Goal: Task Accomplishment & Management: Manage account settings

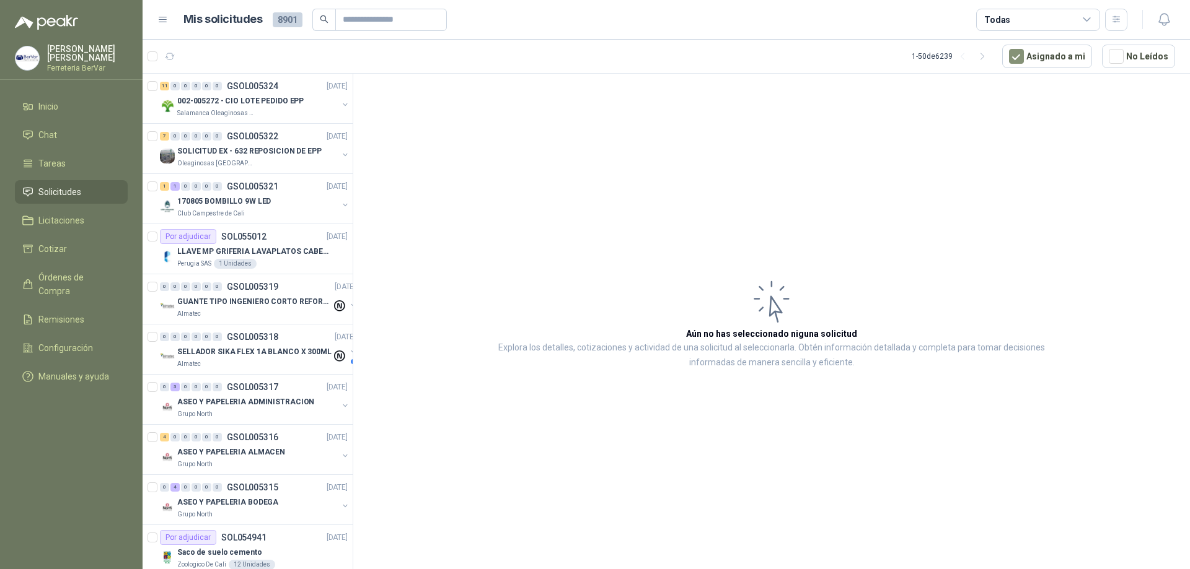
scroll to position [2037, 0]
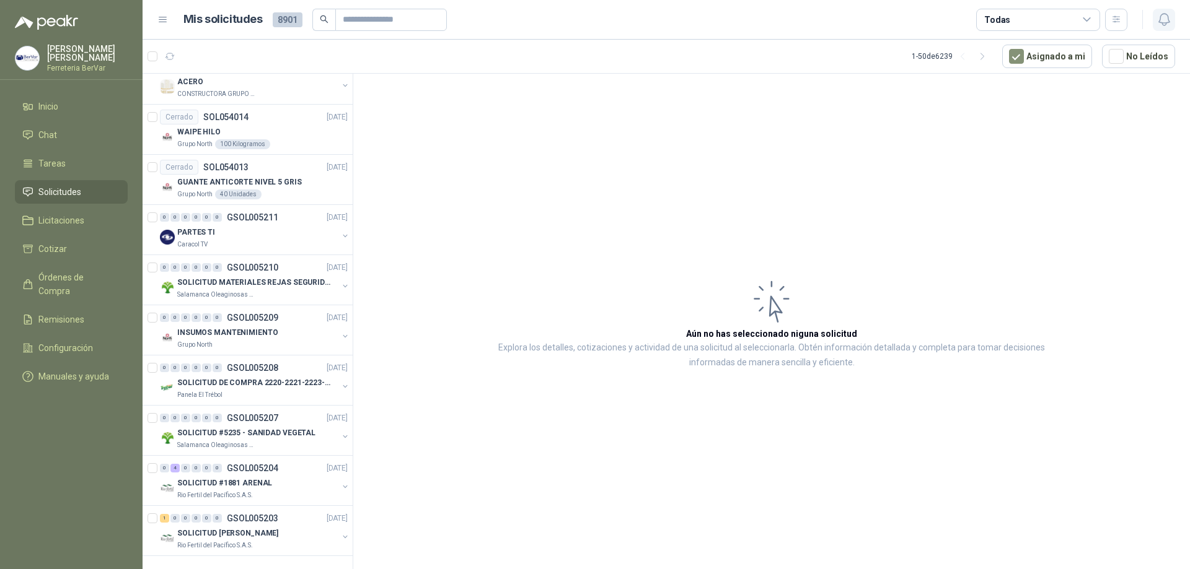
click at [1159, 12] on icon "button" at bounding box center [1163, 19] width 15 height 15
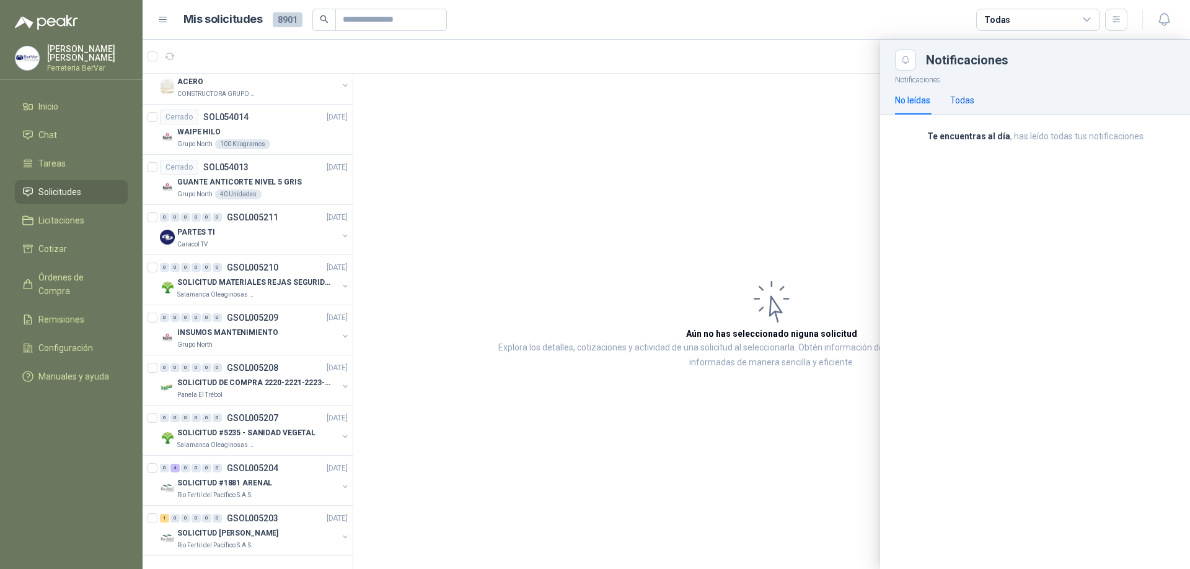
click at [950, 102] on div "Todas" at bounding box center [962, 101] width 24 height 14
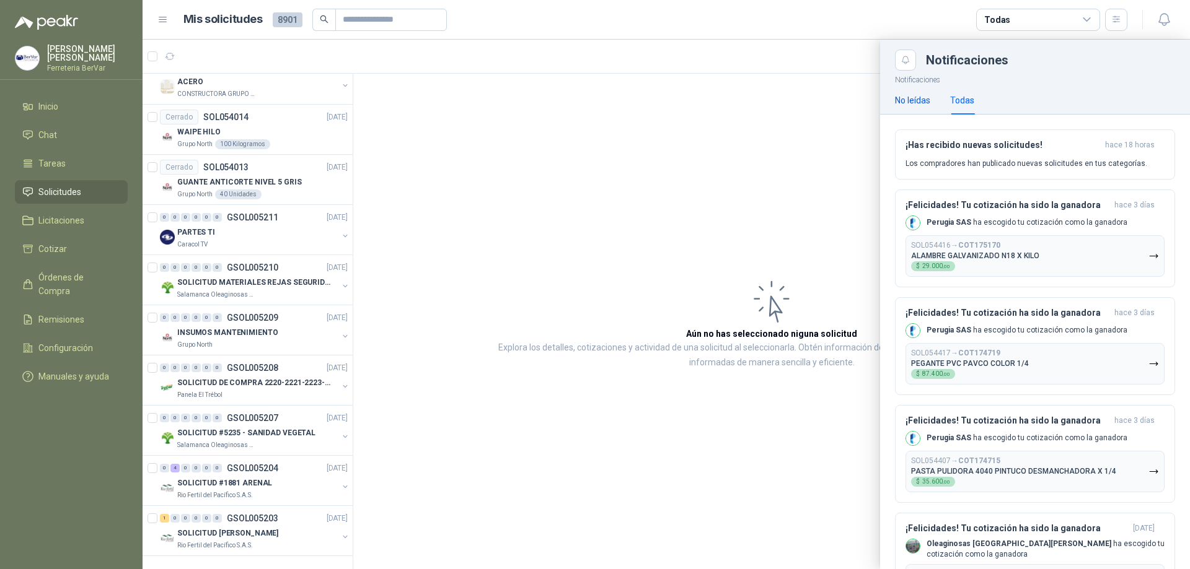
click at [913, 99] on div "No leídas" at bounding box center [912, 101] width 35 height 14
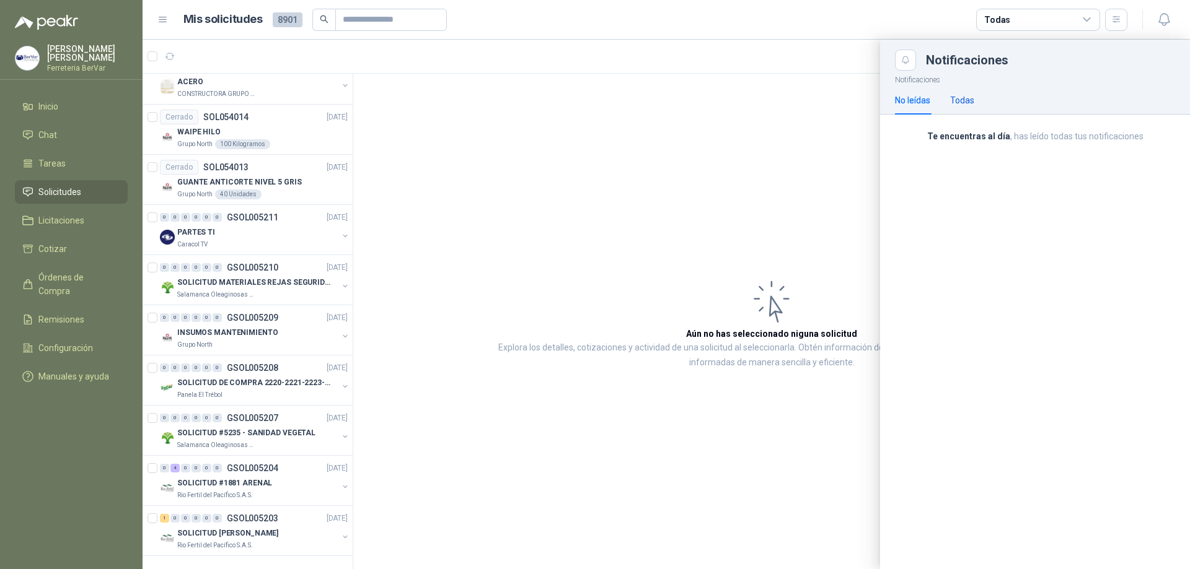
click at [967, 95] on div "Todas" at bounding box center [962, 101] width 24 height 14
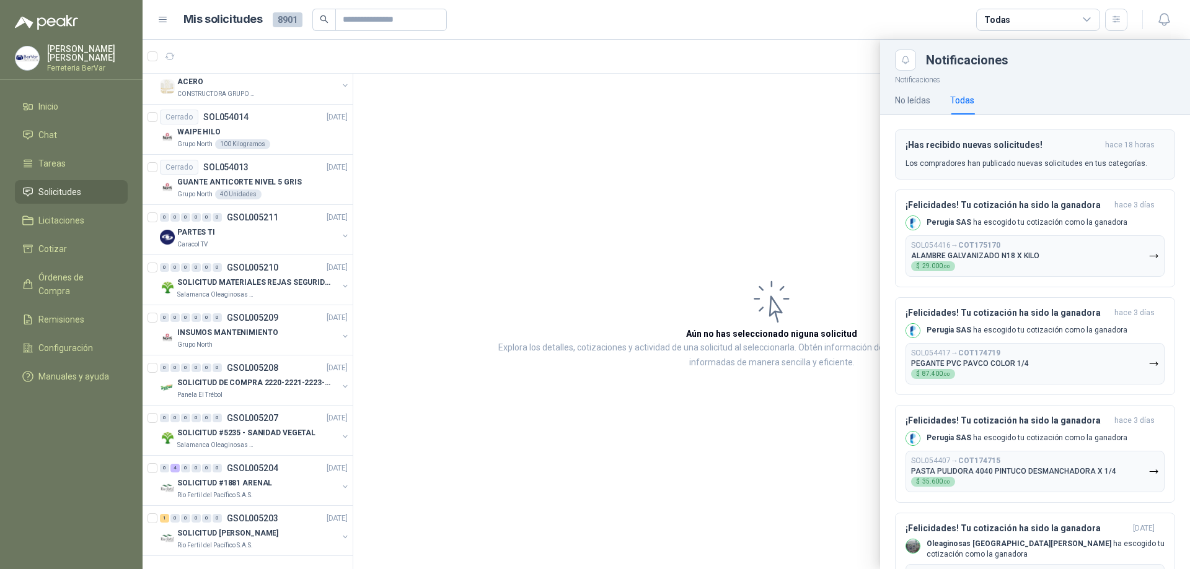
click at [917, 151] on div "¡Has recibido nuevas solicitudes! hace 18 horas Los compradores han publicado n…" at bounding box center [1034, 154] width 259 height 29
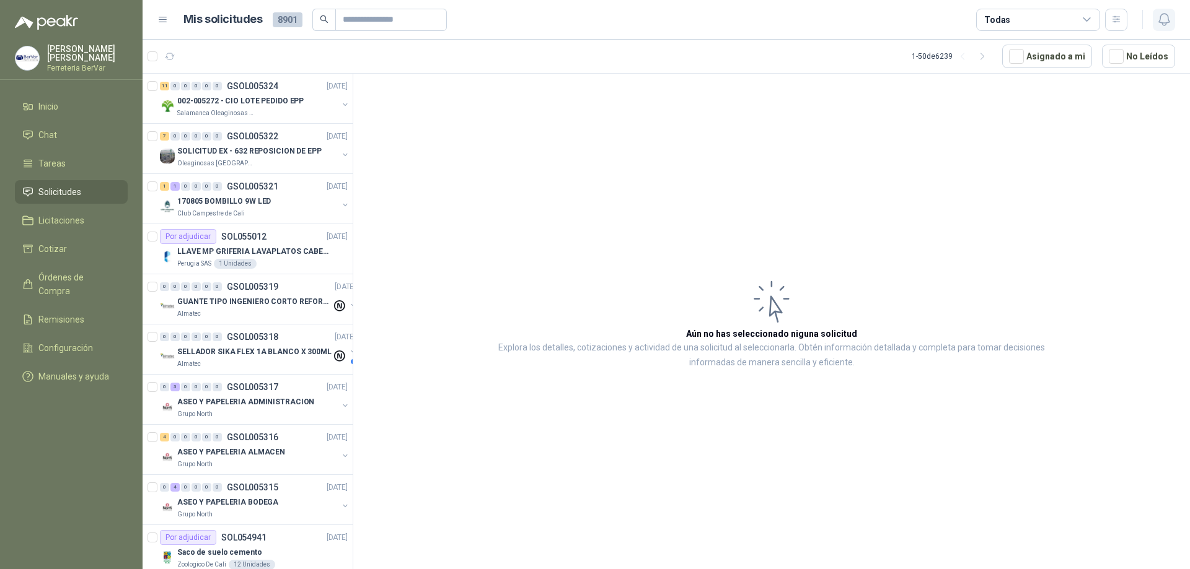
click at [1161, 15] on icon "button" at bounding box center [1163, 20] width 11 height 12
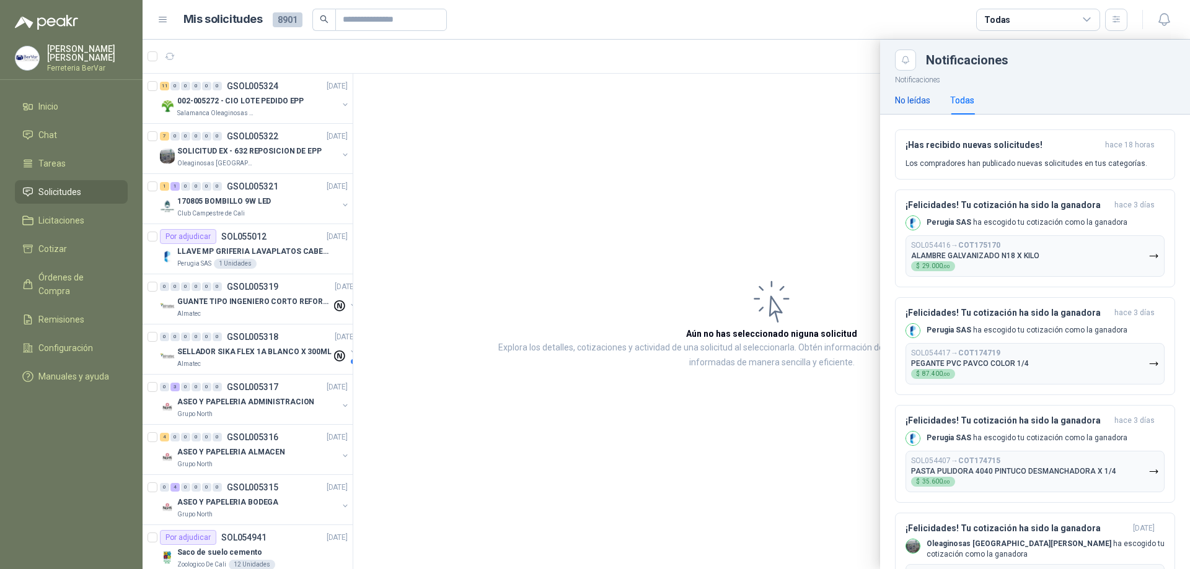
click at [904, 97] on div "No leídas" at bounding box center [912, 101] width 35 height 14
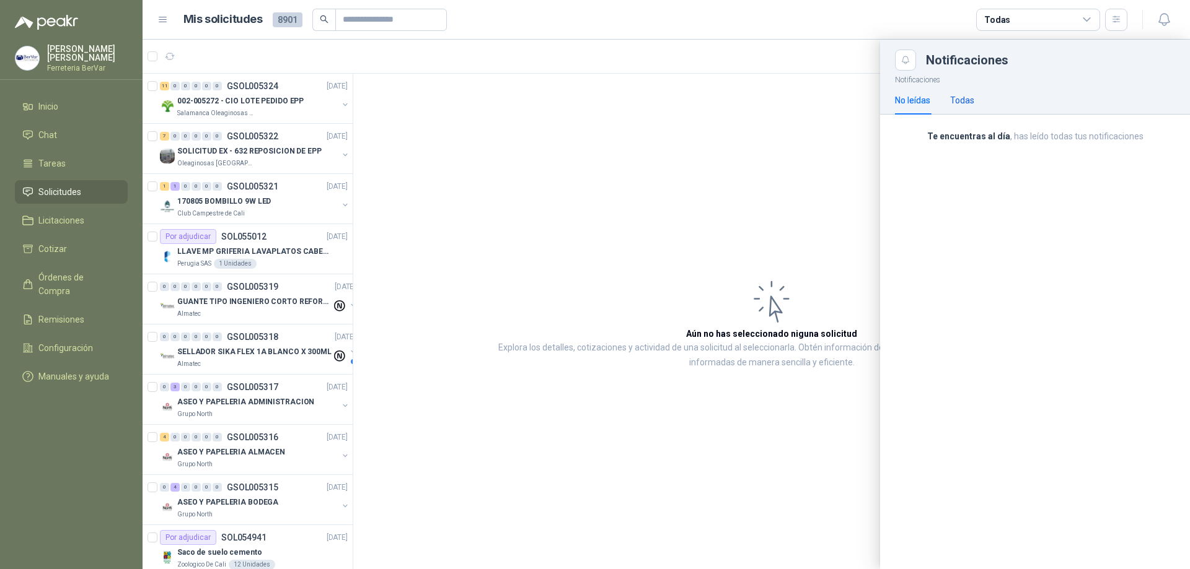
click at [960, 100] on div "Todas" at bounding box center [962, 101] width 24 height 14
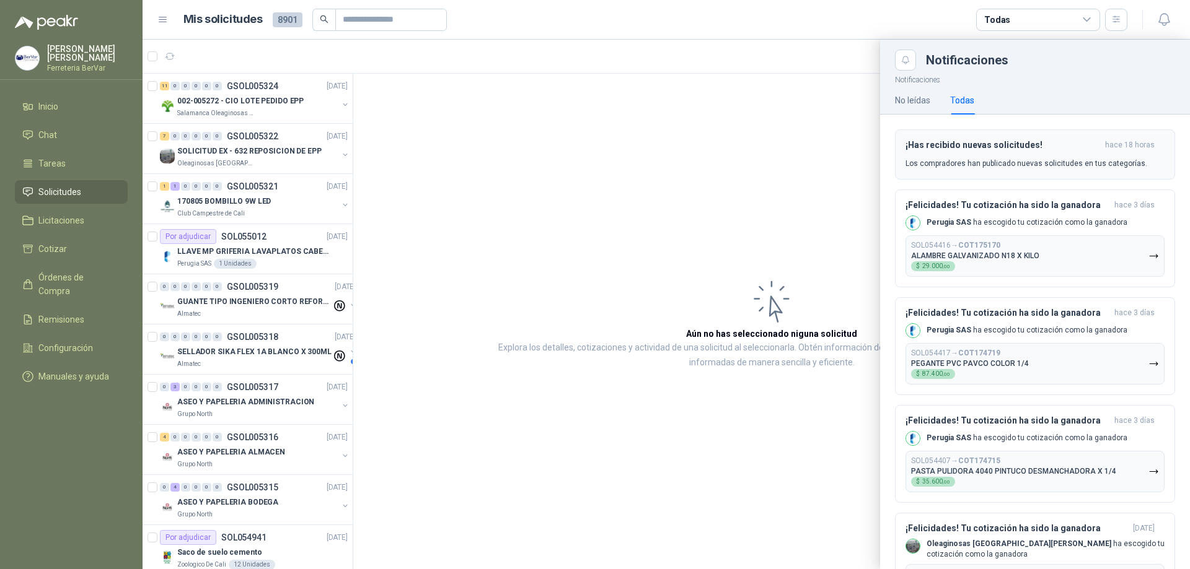
click at [1003, 168] on p "Los compradores han publicado nuevas solicitudes en tus categorías." at bounding box center [1026, 163] width 242 height 11
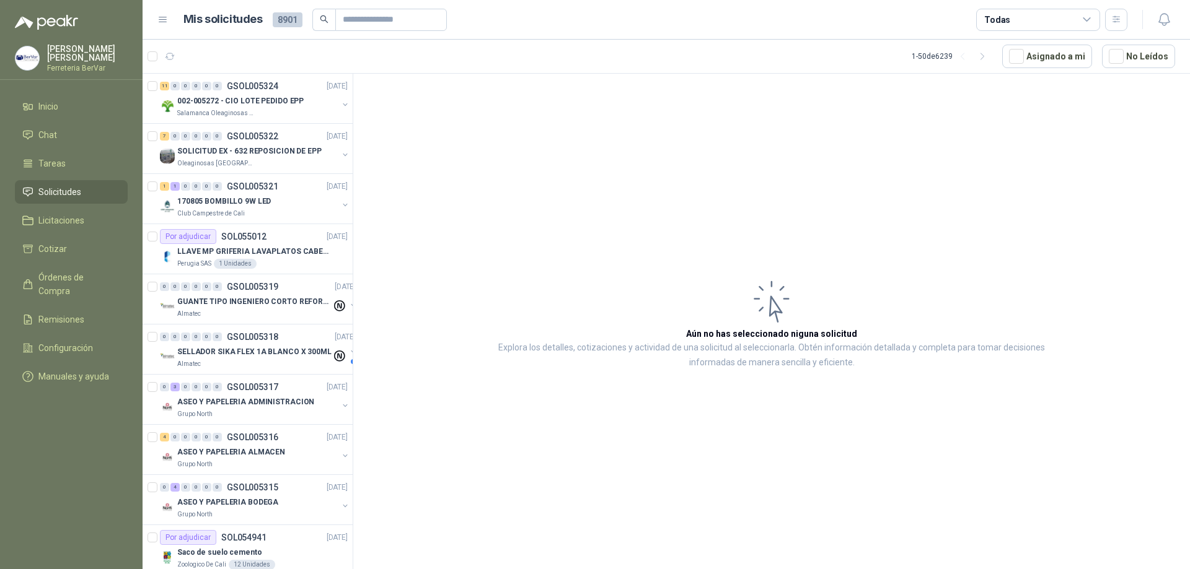
click at [746, 260] on article "Aún no has seleccionado niguna solicitud Explora los detalles, cotizaciones y a…" at bounding box center [771, 324] width 836 height 500
click at [657, 421] on article "Aún no has seleccionado niguna solicitud Explora los detalles, cotizaciones y a…" at bounding box center [771, 324] width 836 height 500
click at [443, 382] on article "Aún no has seleccionado niguna solicitud Explora los detalles, cotizaciones y a…" at bounding box center [771, 324] width 836 height 500
click at [1174, 30] on div at bounding box center [1163, 20] width 22 height 22
click at [1171, 24] on icon "button" at bounding box center [1163, 19] width 15 height 15
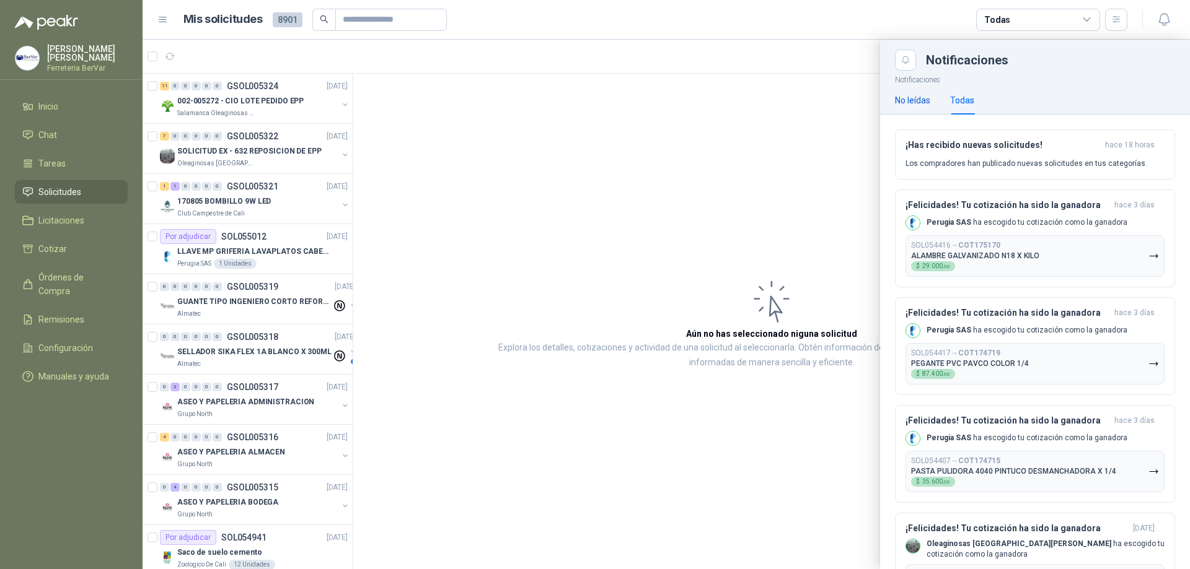
click at [924, 103] on div "No leídas" at bounding box center [912, 101] width 35 height 14
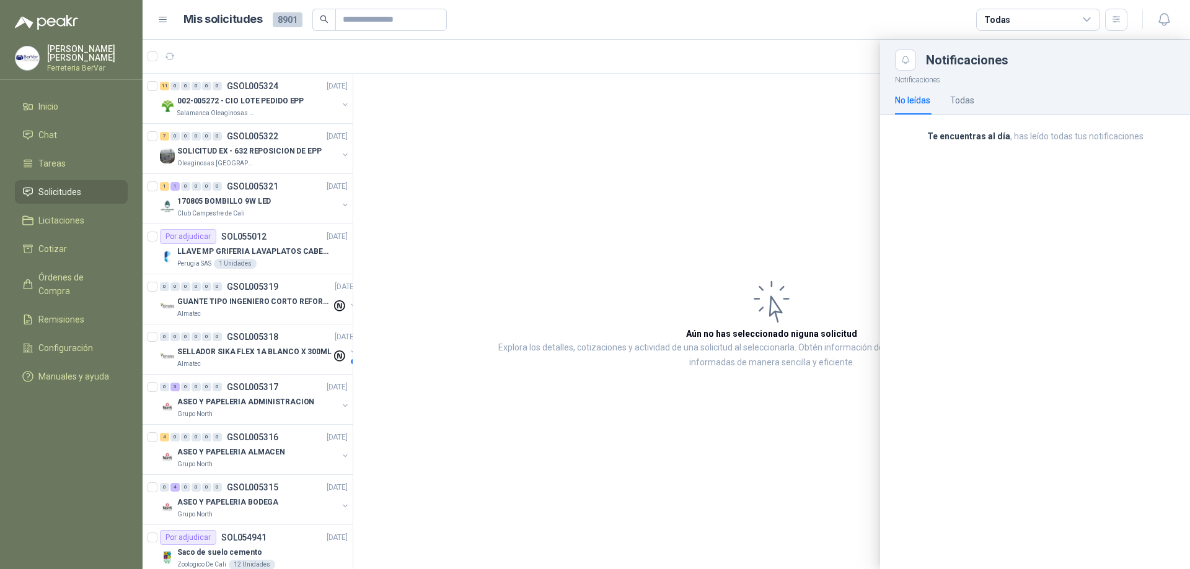
click at [975, 99] on div "No leídas Todas" at bounding box center [1035, 100] width 280 height 29
click at [975, 100] on div "No leídas Todas" at bounding box center [1035, 100] width 280 height 29
click at [967, 99] on div "Todas" at bounding box center [962, 101] width 24 height 14
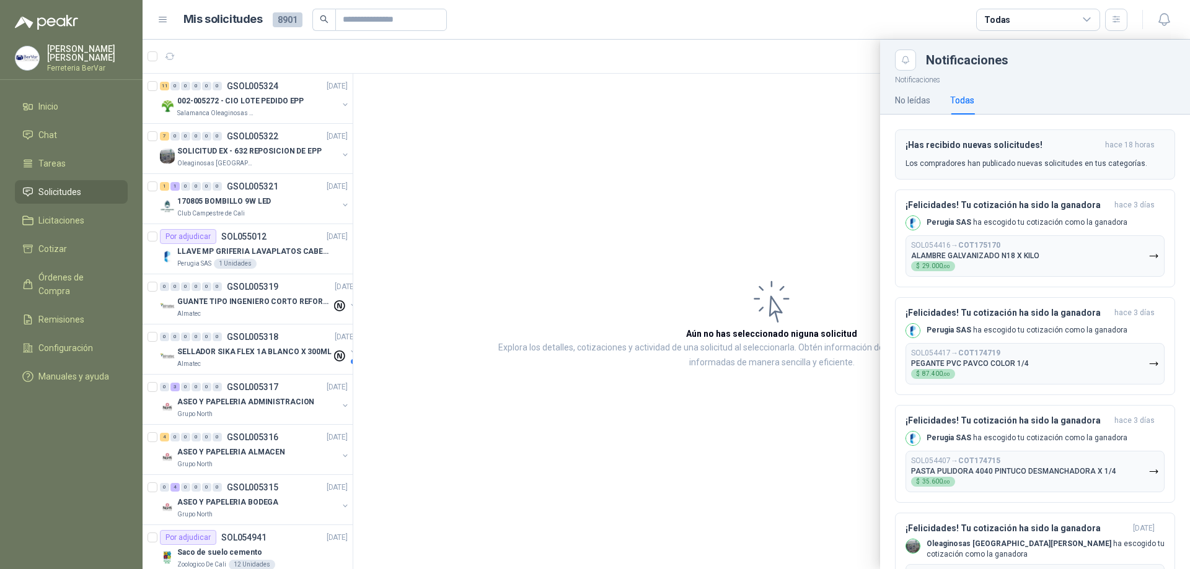
click at [984, 144] on h3 "¡Has recibido nuevas solicitudes!" at bounding box center [1002, 145] width 195 height 11
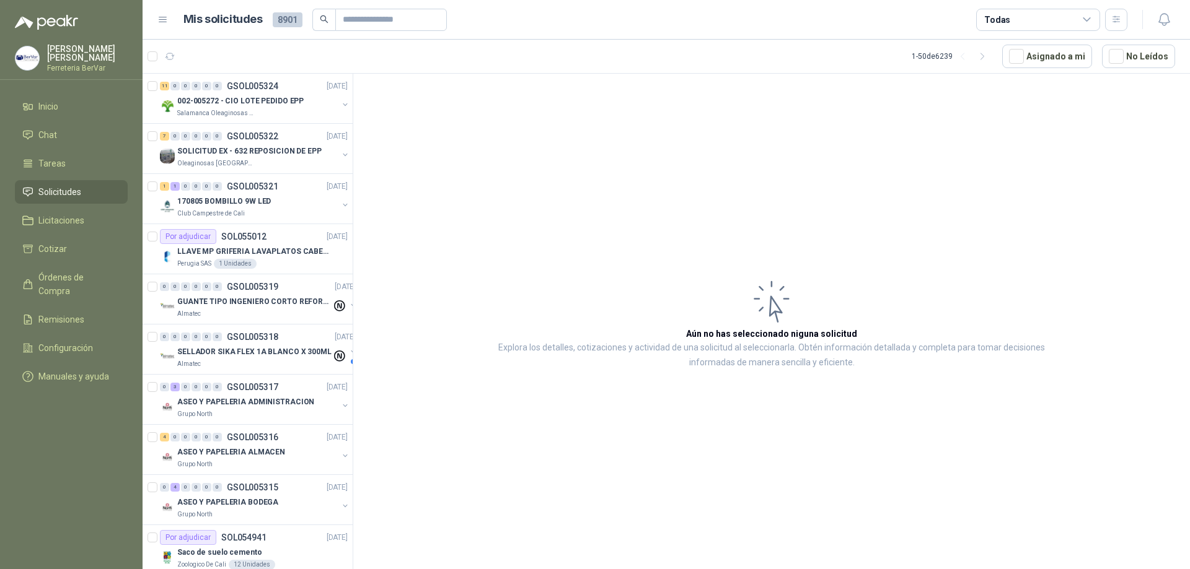
click at [902, 163] on article "Aún no has seleccionado niguna solicitud Explora los detalles, cotizaciones y a…" at bounding box center [771, 324] width 836 height 500
